Goal: Manage account settings

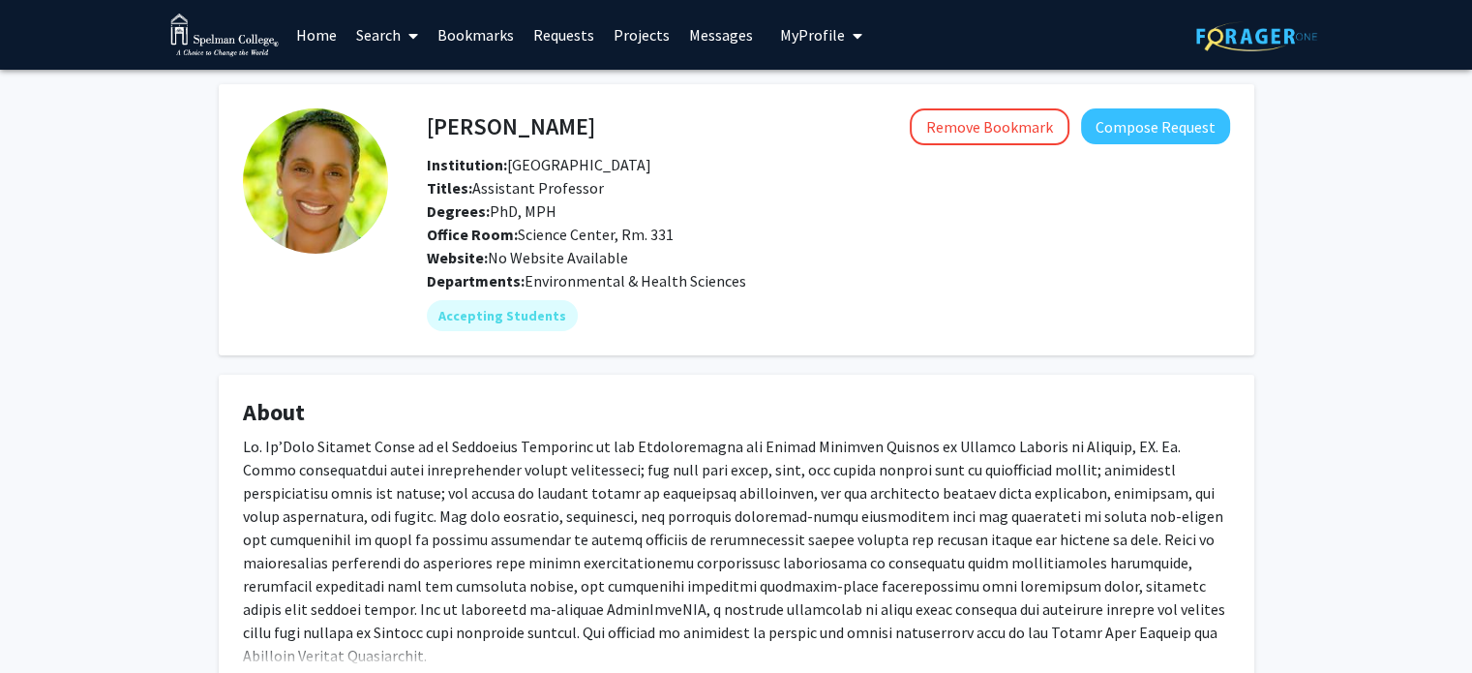
scroll to position [2, 0]
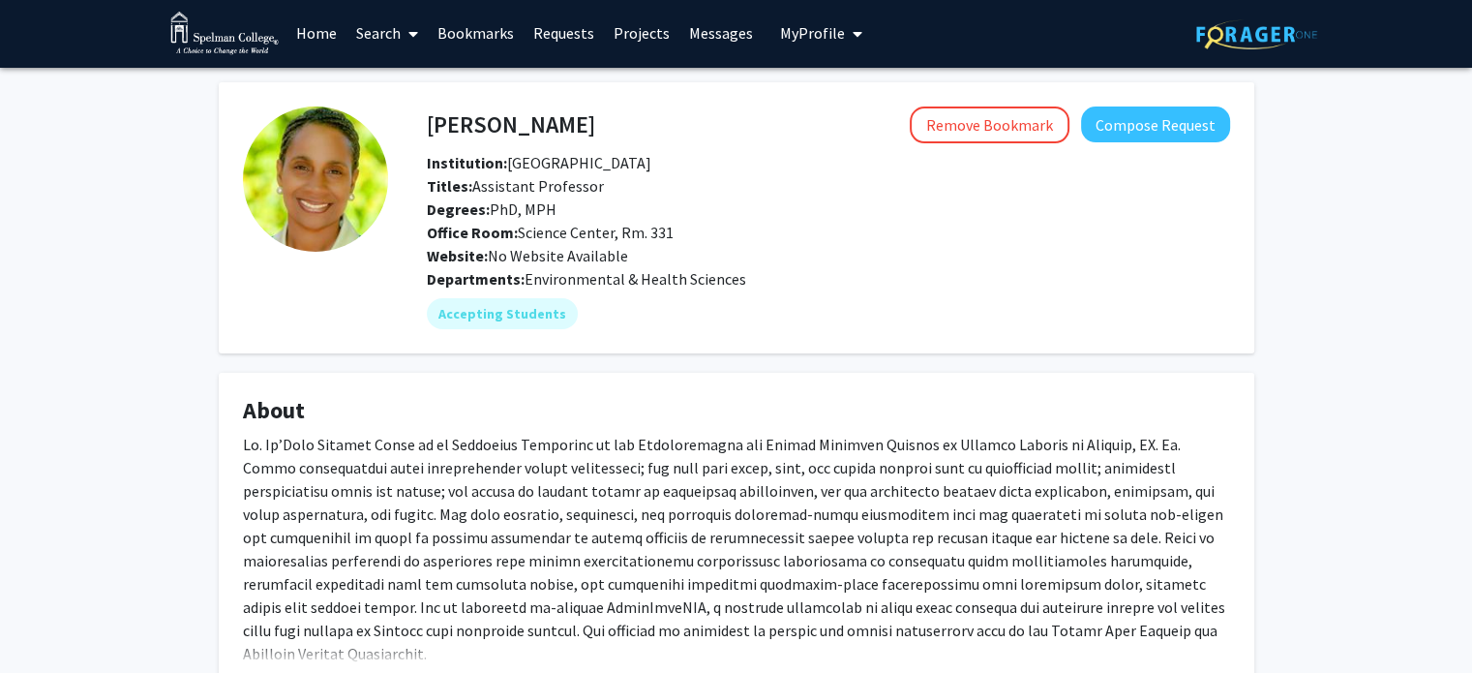
click at [803, 31] on span "My Profile" at bounding box center [812, 32] width 65 height 19
click at [0, 0] on img at bounding box center [0, 0] width 0 height 0
